Goal: Browse casually

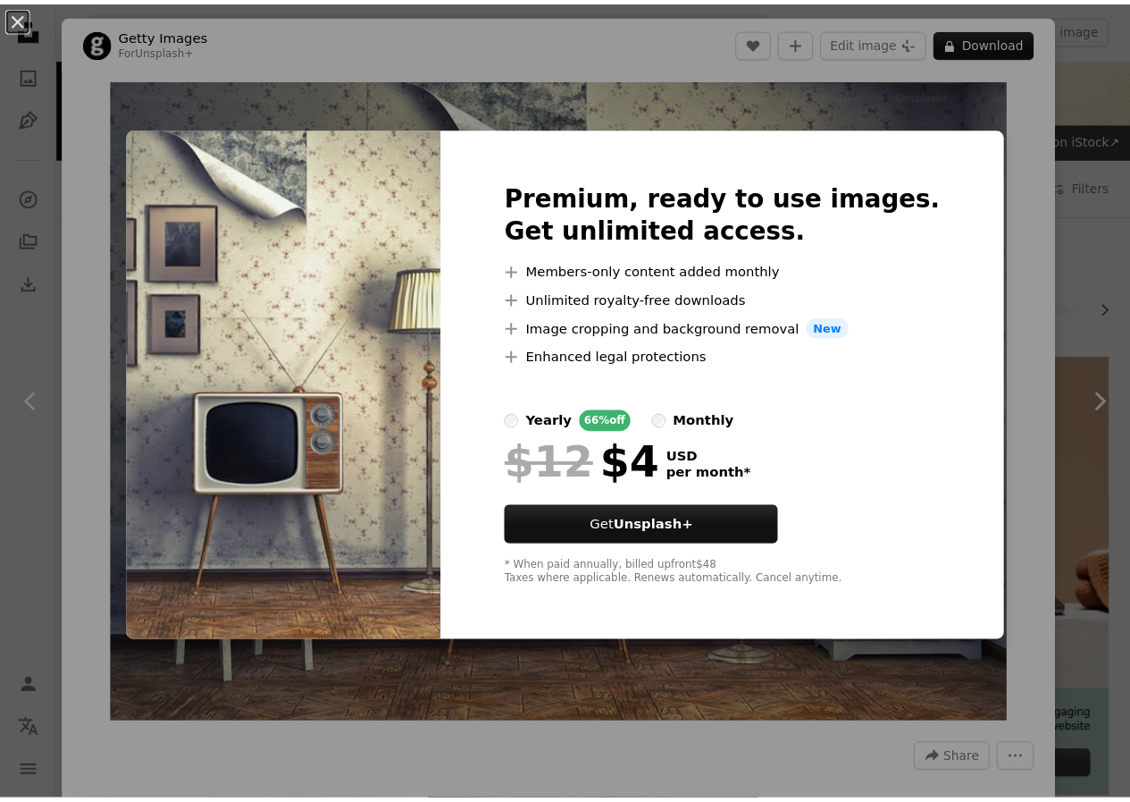
scroll to position [89, 0]
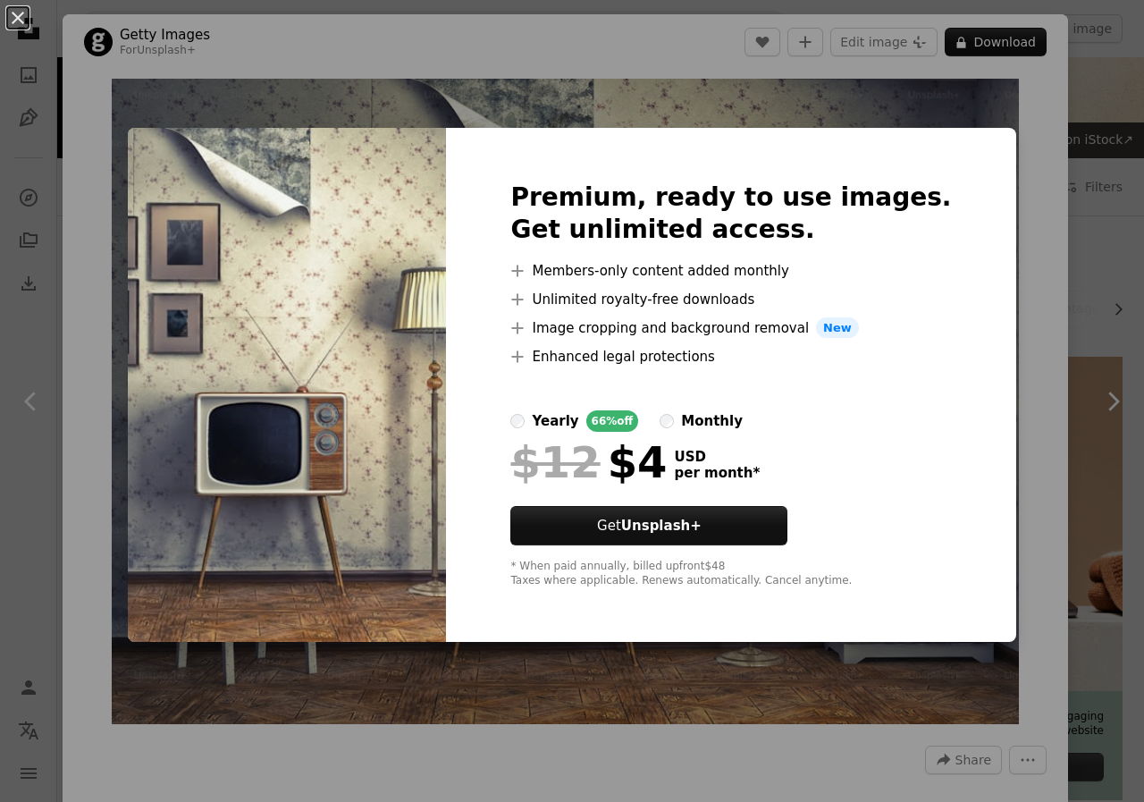
click at [322, 461] on img at bounding box center [287, 385] width 318 height 515
click at [20, 18] on button "An X shape" at bounding box center [17, 17] width 21 height 21
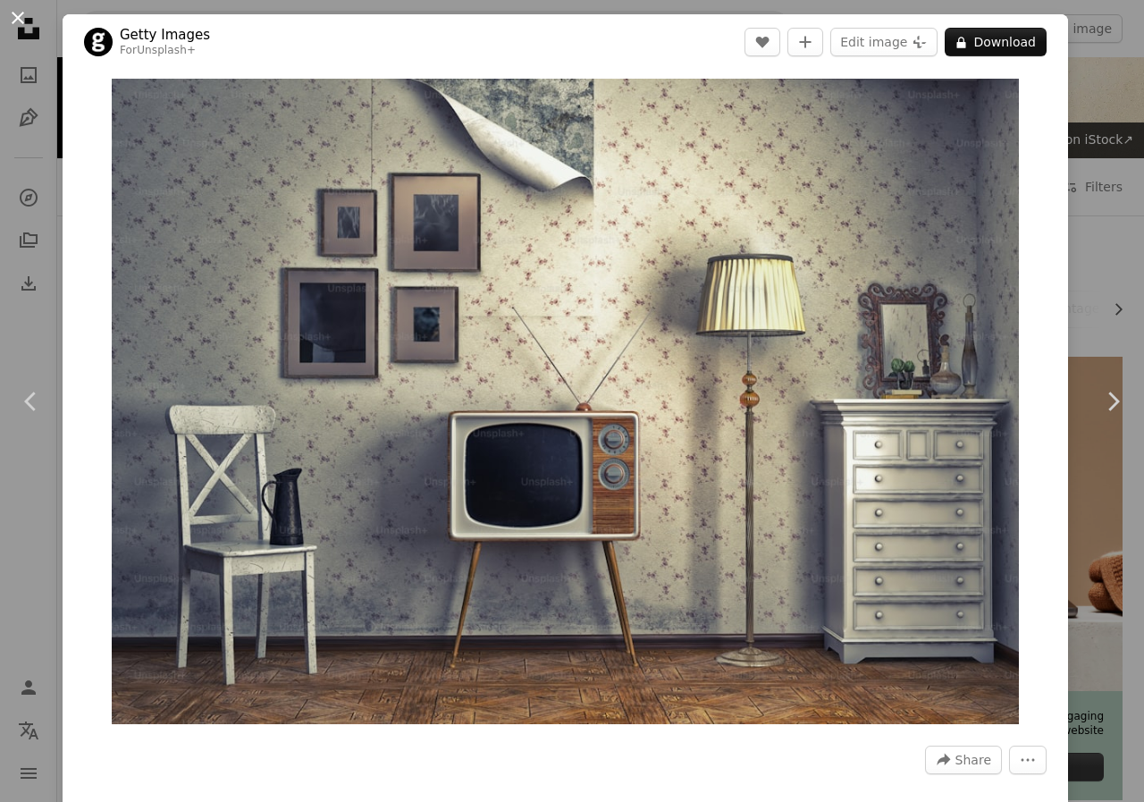
click at [16, 18] on button "An X shape" at bounding box center [17, 17] width 21 height 21
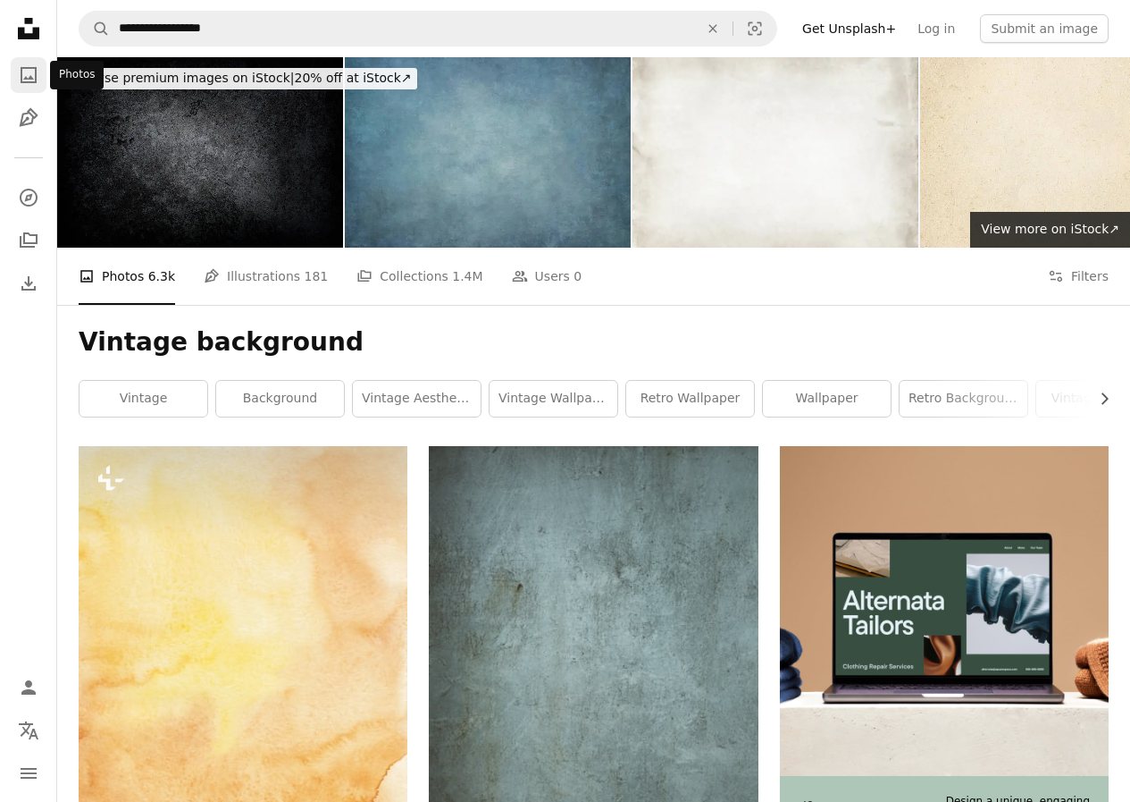
click at [27, 79] on icon "Photos" at bounding box center [29, 75] width 16 height 16
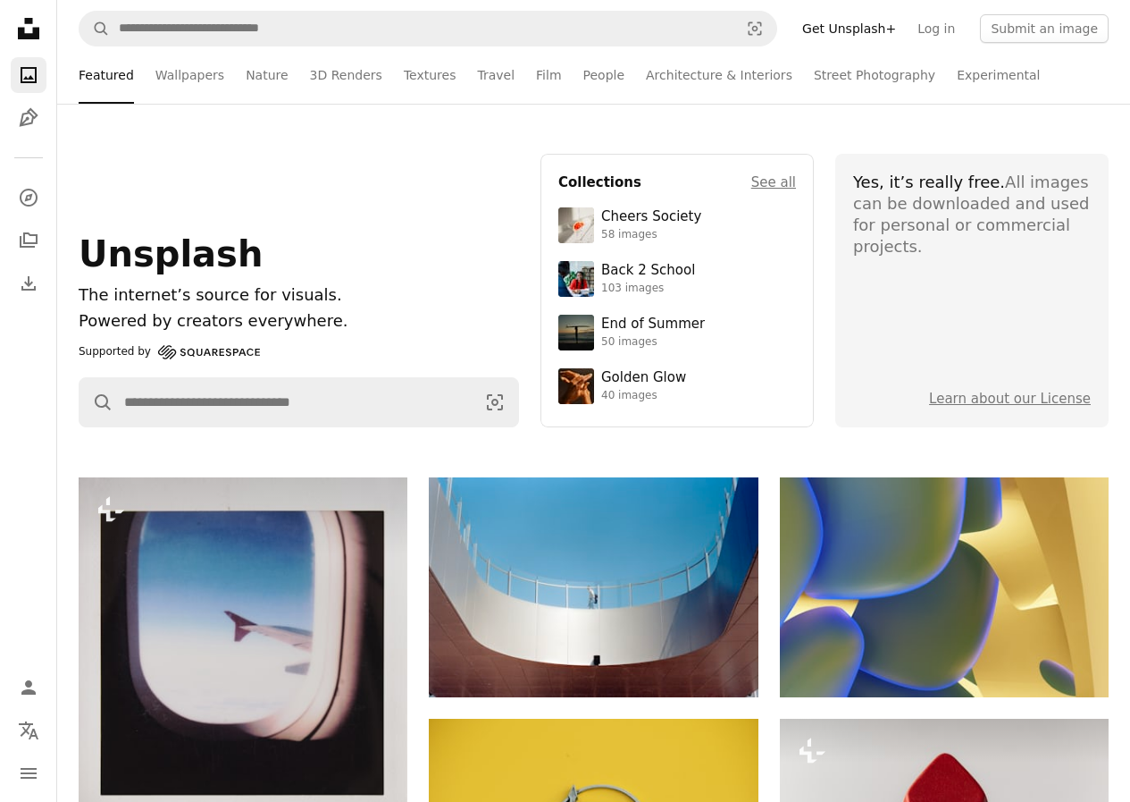
click at [17, 29] on icon "Unsplash logo Unsplash Home" at bounding box center [29, 29] width 36 height 36
